Goal: Complete application form

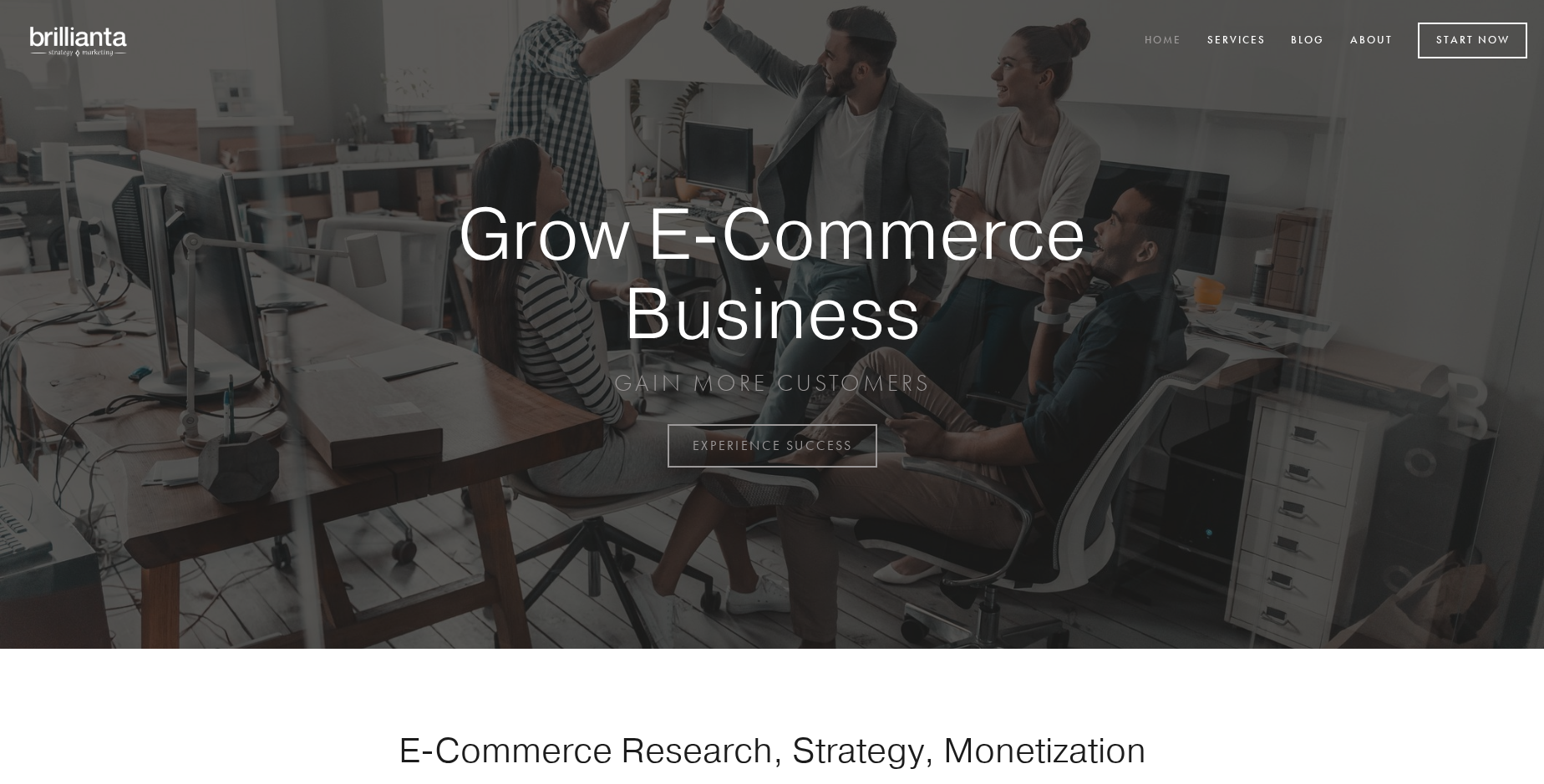
scroll to position [4379, 0]
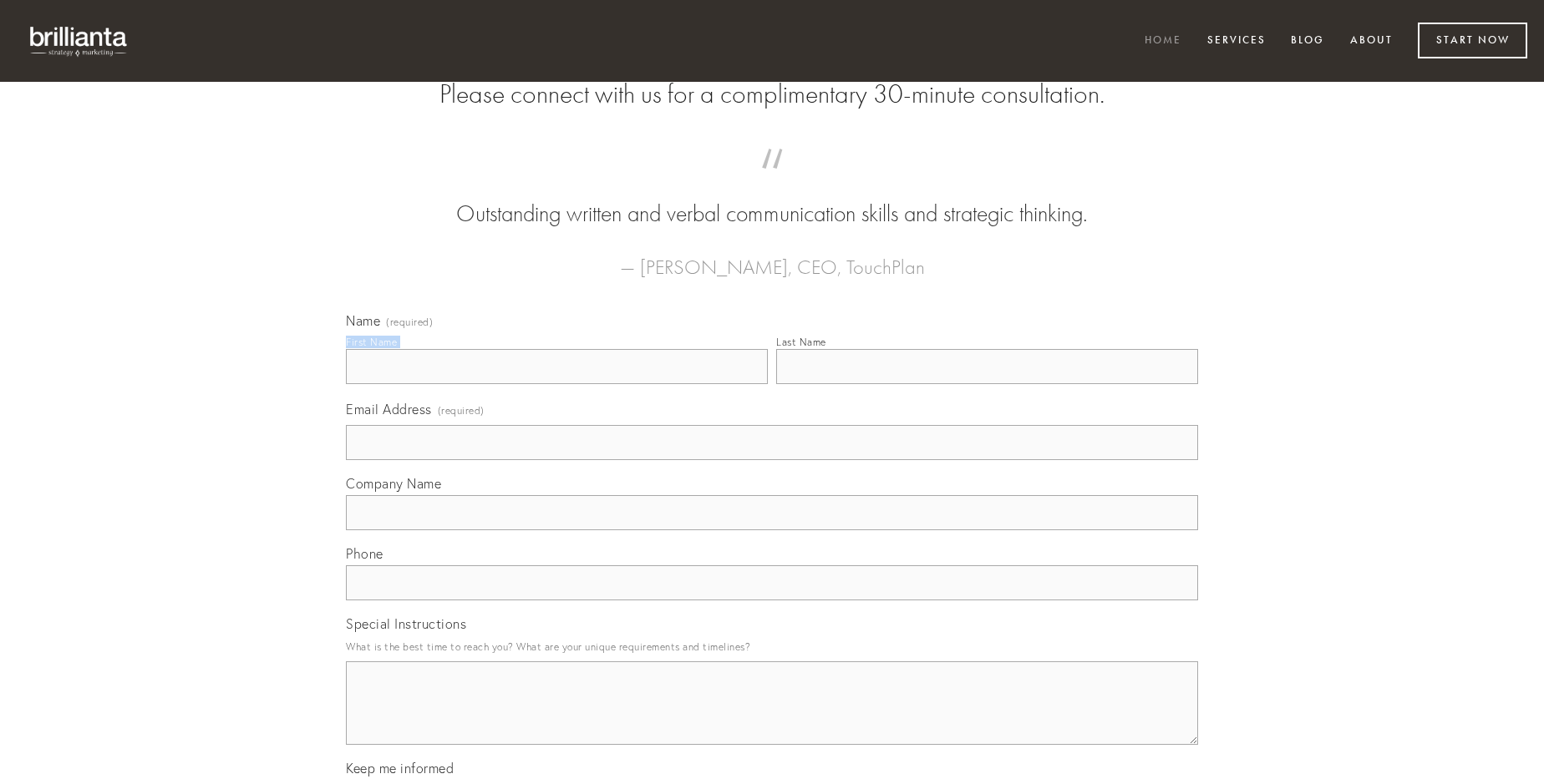
type input "[PERSON_NAME] V"
click at [987, 384] on input "Last Name" at bounding box center [987, 366] width 422 height 35
type input "[PERSON_NAME] V"
click at [772, 460] on input "Email Address (required)" at bounding box center [772, 442] width 852 height 35
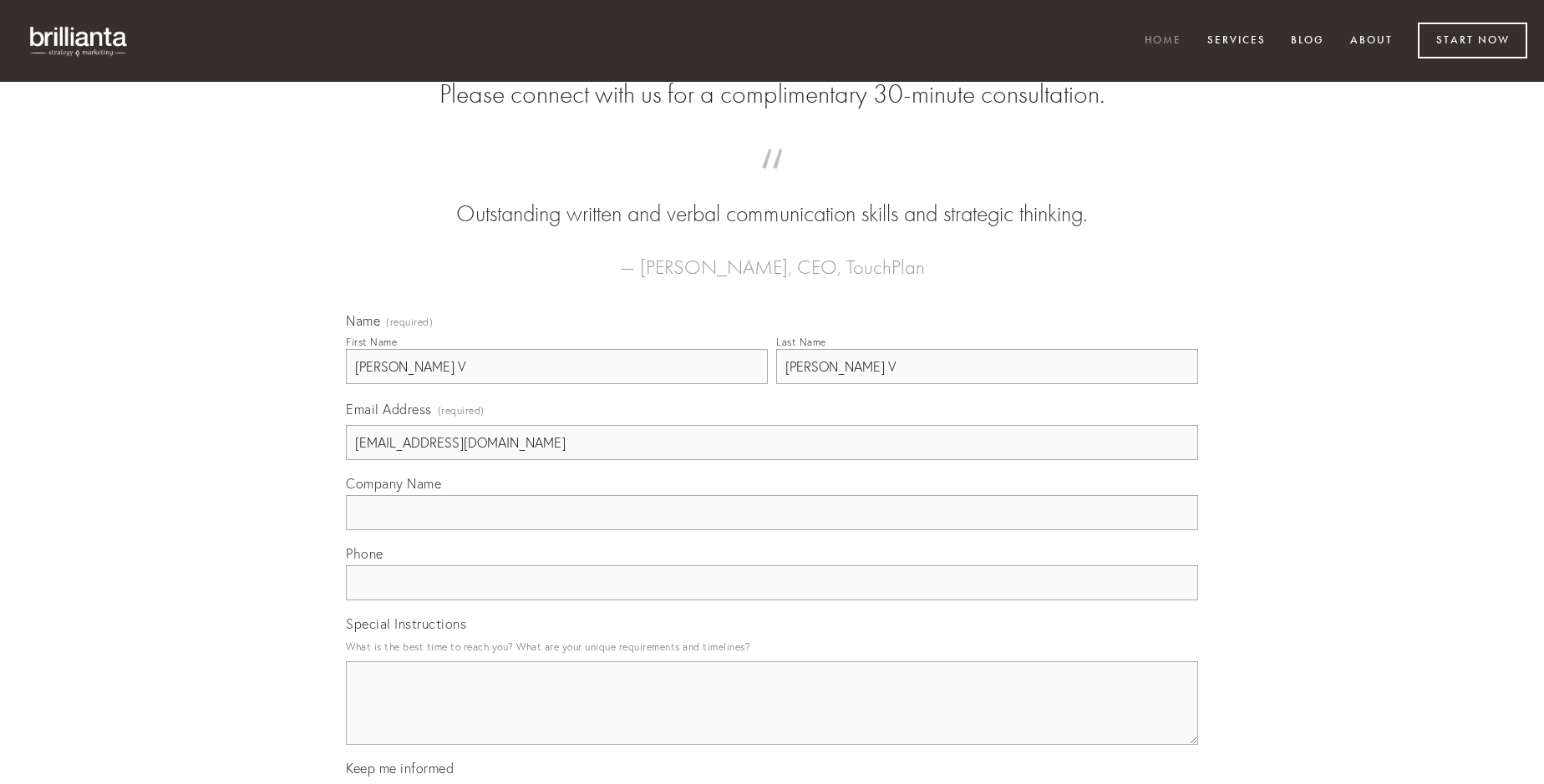
type input "[EMAIL_ADDRESS][DOMAIN_NAME]"
click at [772, 530] on input "Company Name" at bounding box center [772, 512] width 852 height 35
type input "ab"
click at [772, 601] on input "text" at bounding box center [772, 582] width 852 height 35
click at [772, 718] on textarea "Special Instructions" at bounding box center [772, 703] width 852 height 84
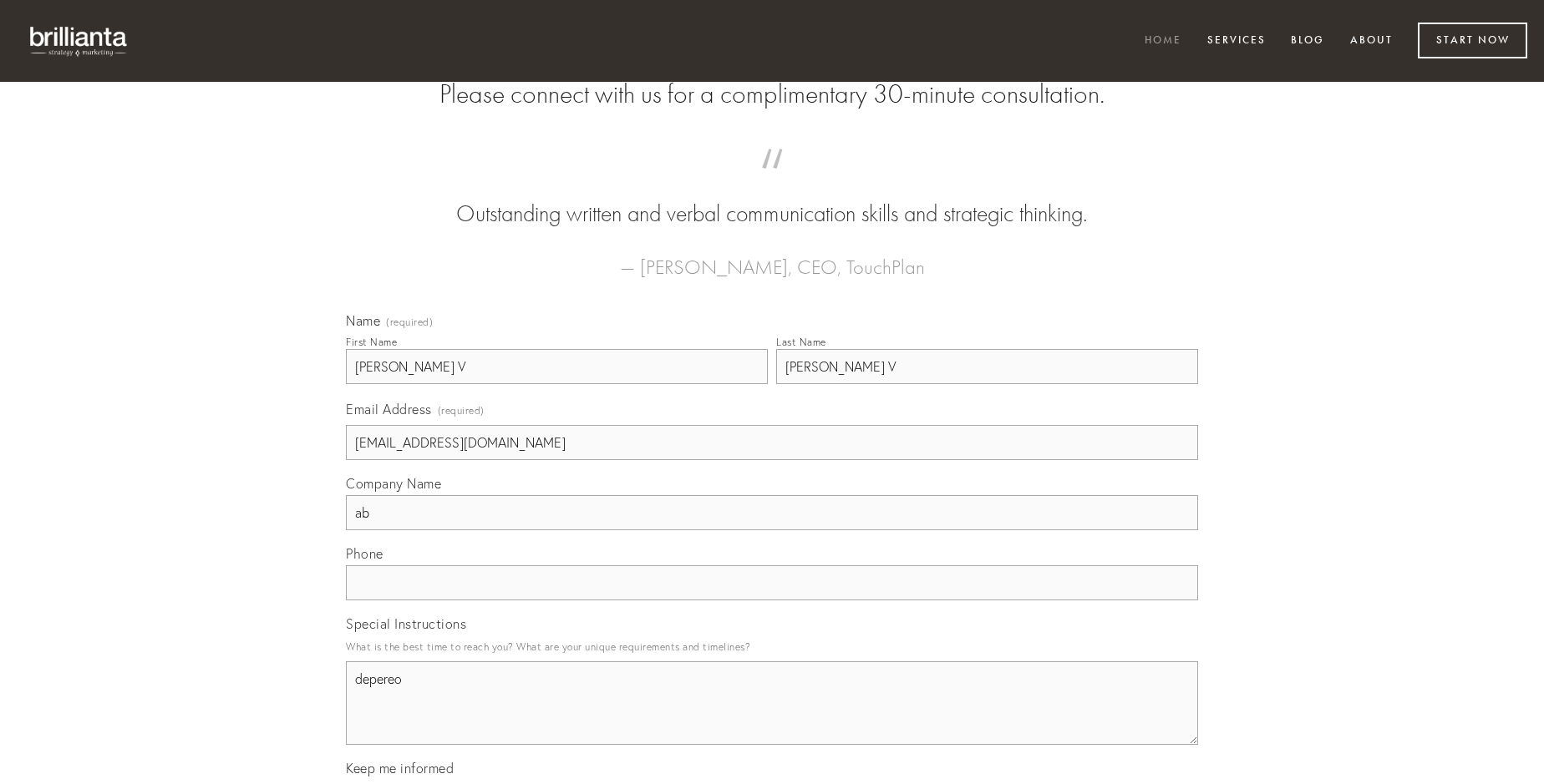
type textarea "depereo"
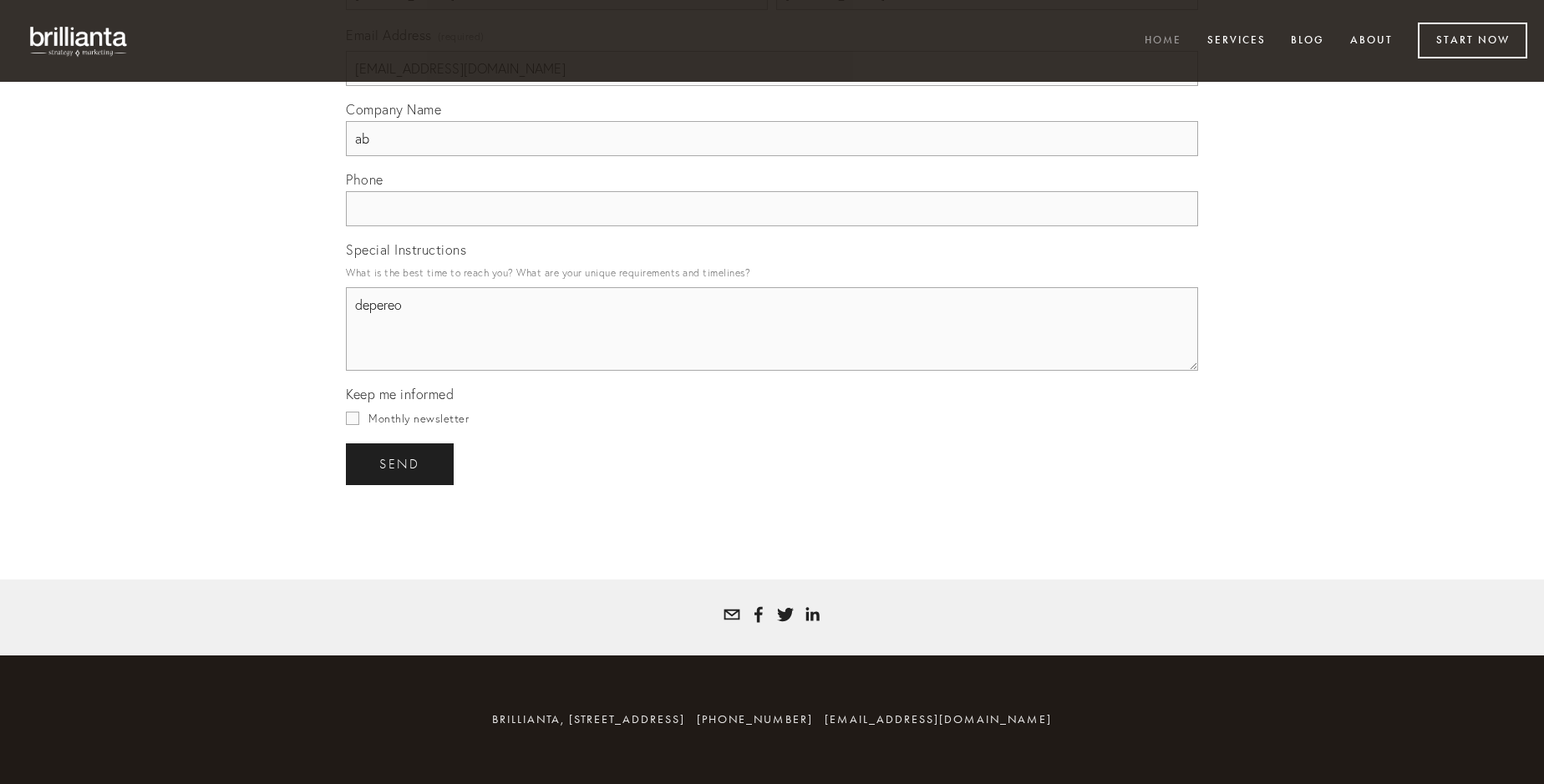
click at [401, 463] on span "send" at bounding box center [399, 464] width 41 height 15
